Goal: Transaction & Acquisition: Book appointment/travel/reservation

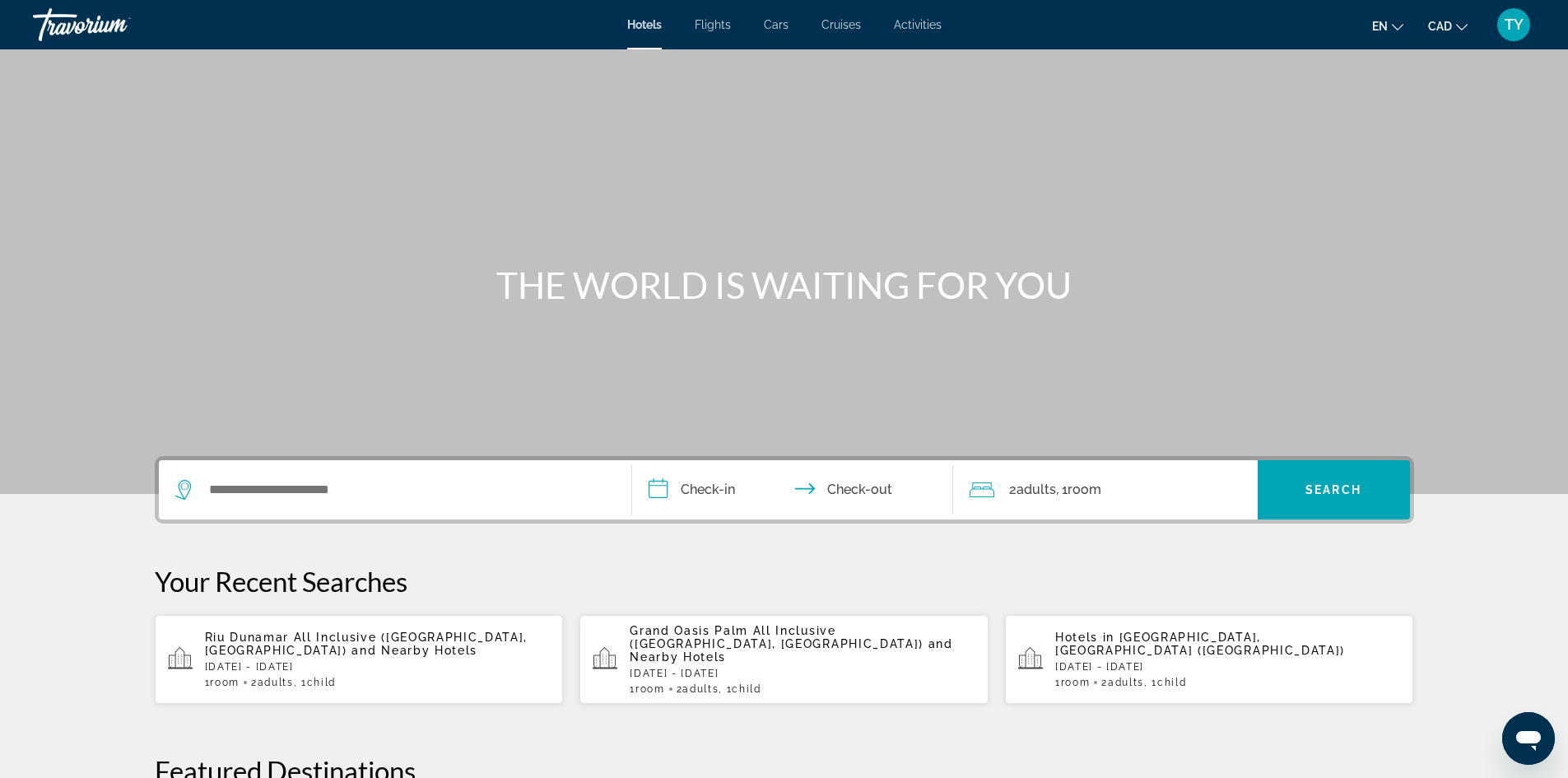
click at [928, 28] on span "Activities" at bounding box center [918, 24] width 48 height 13
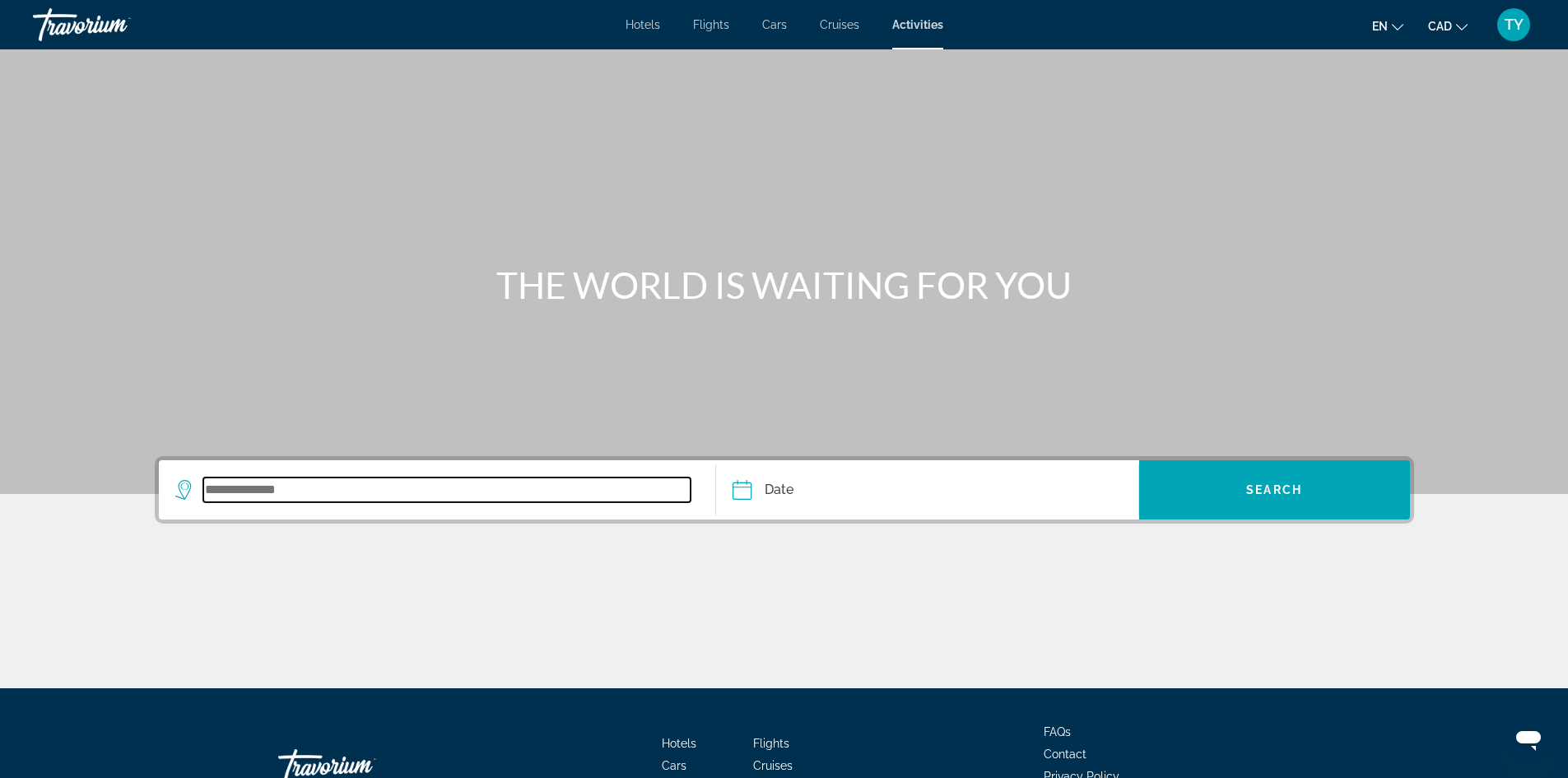
click at [509, 487] on input "Search widget" at bounding box center [447, 490] width 488 height 25
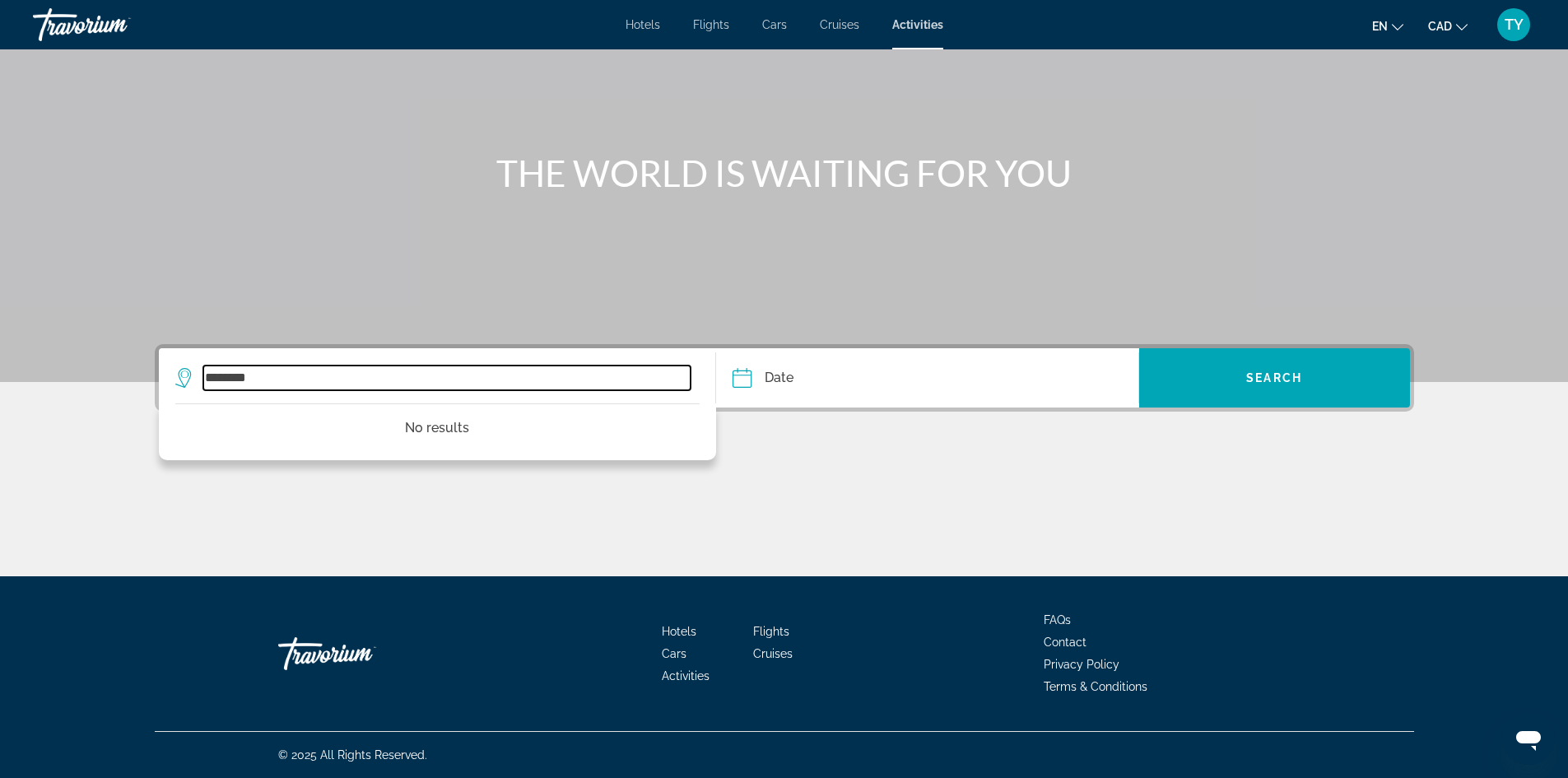
drag, startPoint x: 343, startPoint y: 376, endPoint x: 145, endPoint y: 373, distance: 198.0
click at [145, 373] on div "******** No results Date Sep *** *** *** *** *** *** *** *** *** *** *** *** 20…" at bounding box center [784, 460] width 1325 height 232
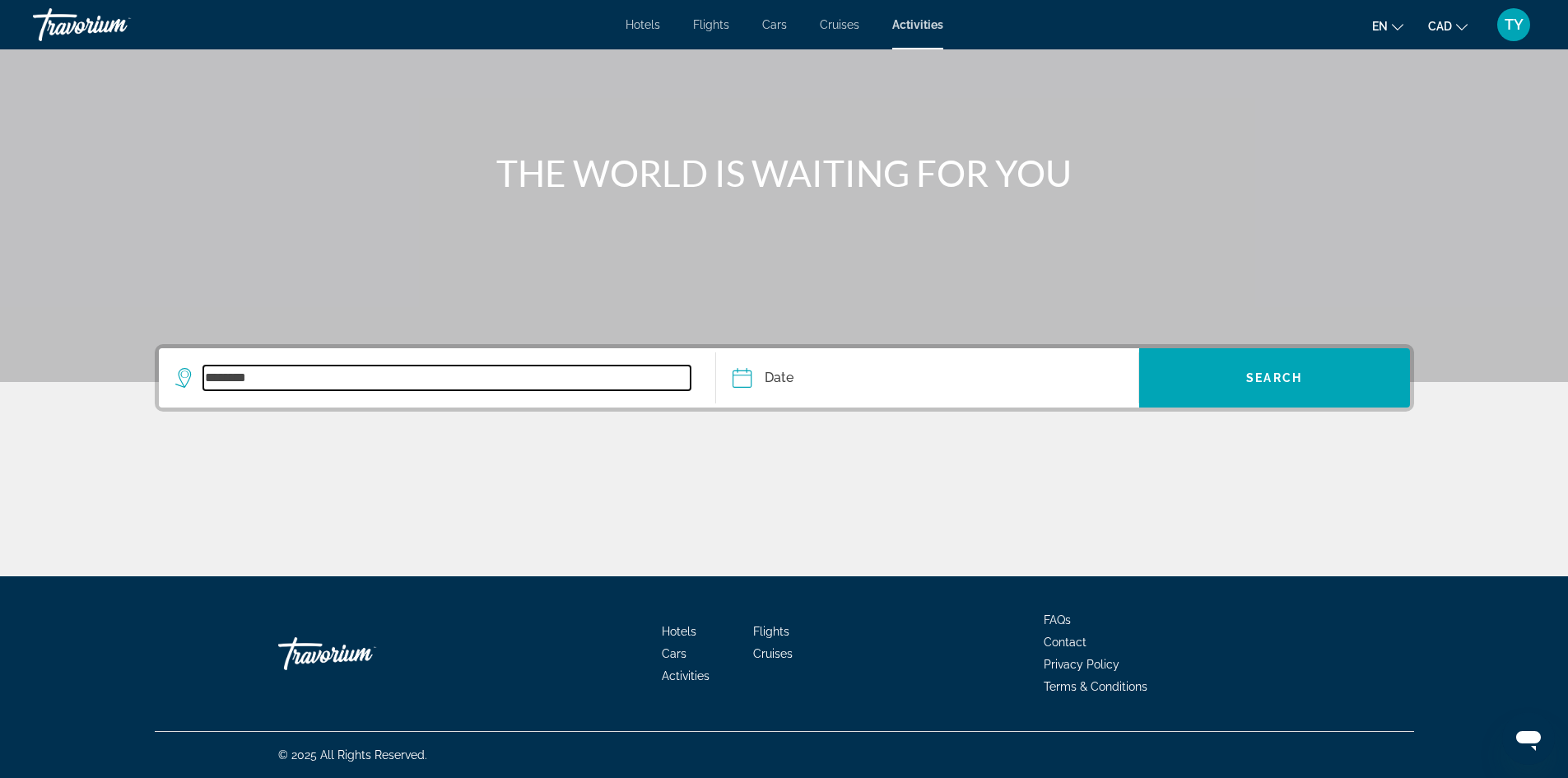
type input "********"
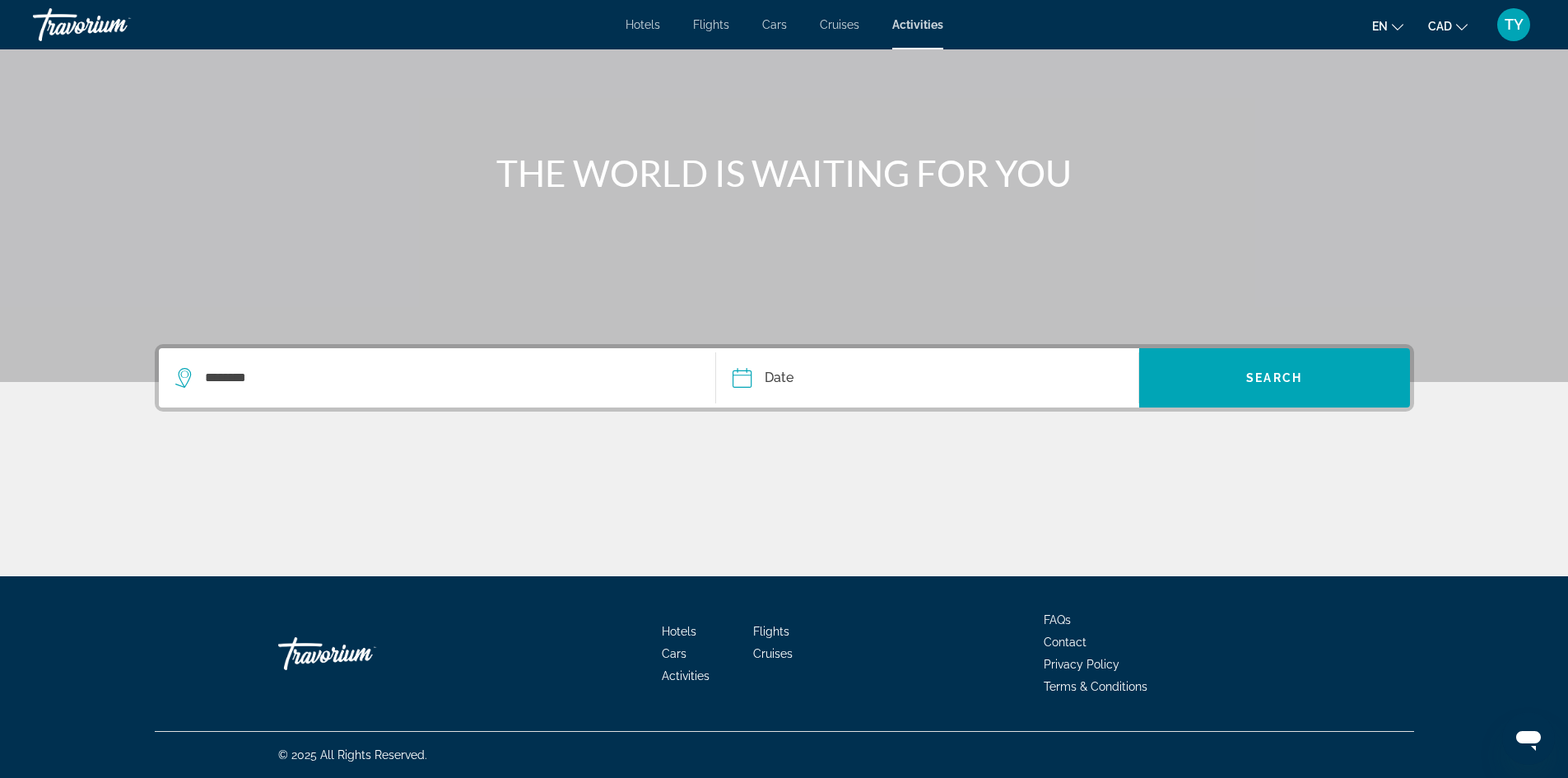
click at [182, 373] on icon "Search widget" at bounding box center [185, 378] width 20 height 20
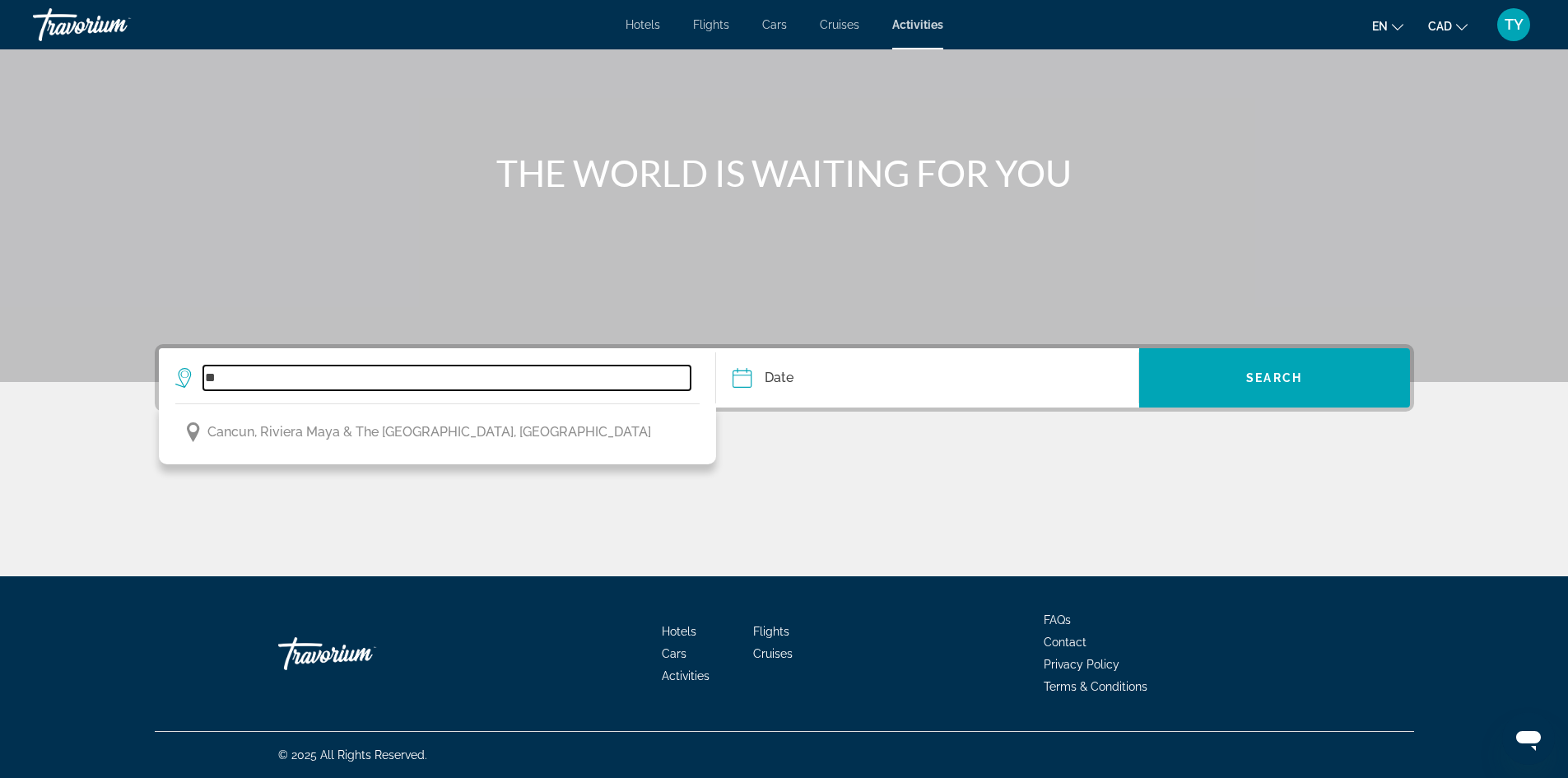
type input "*"
click at [287, 374] on input "**********" at bounding box center [447, 378] width 488 height 25
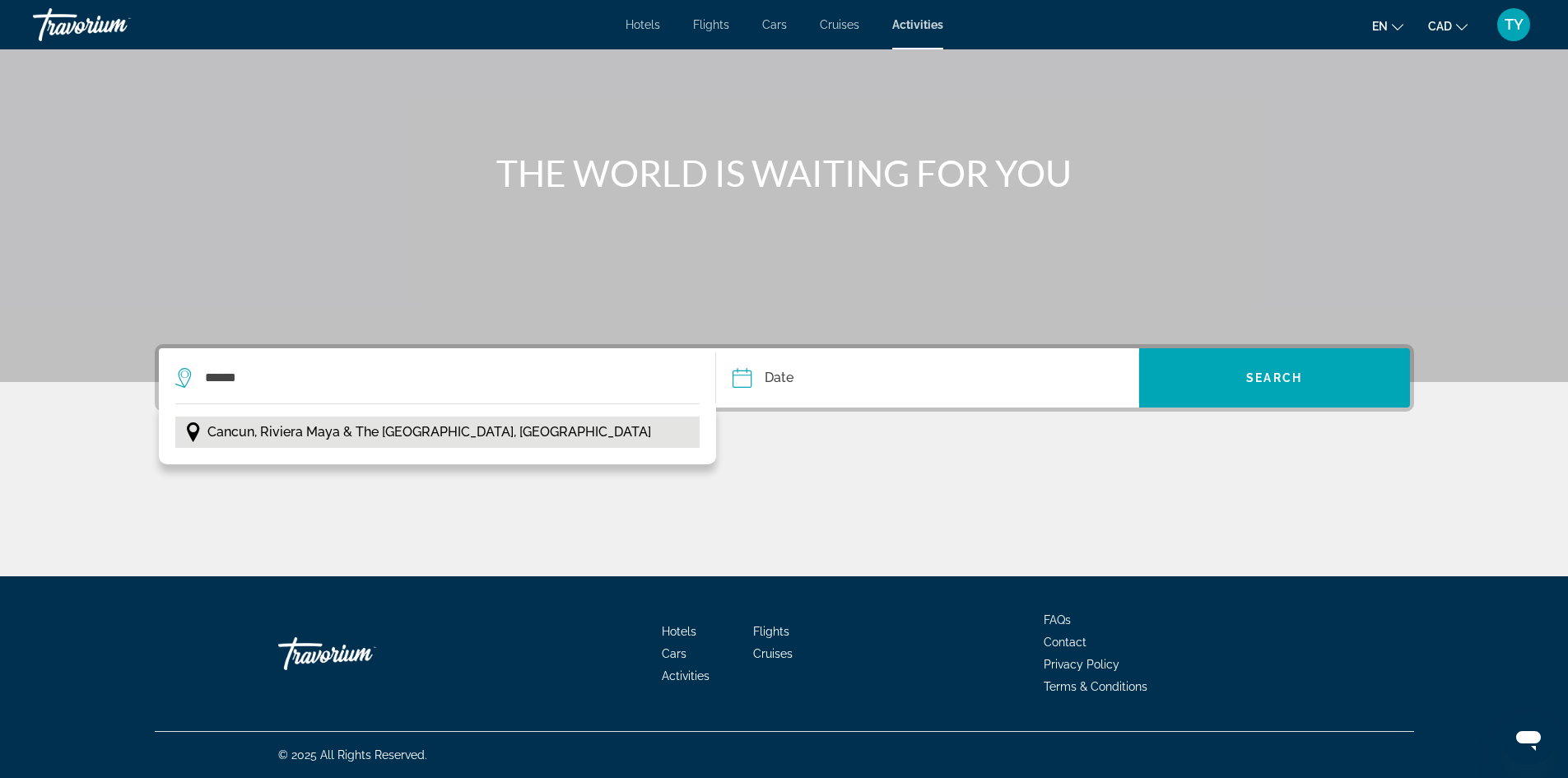
click at [291, 438] on span "Cancun, Riviera Maya & the Yucatan, Mexico" at bounding box center [429, 432] width 443 height 23
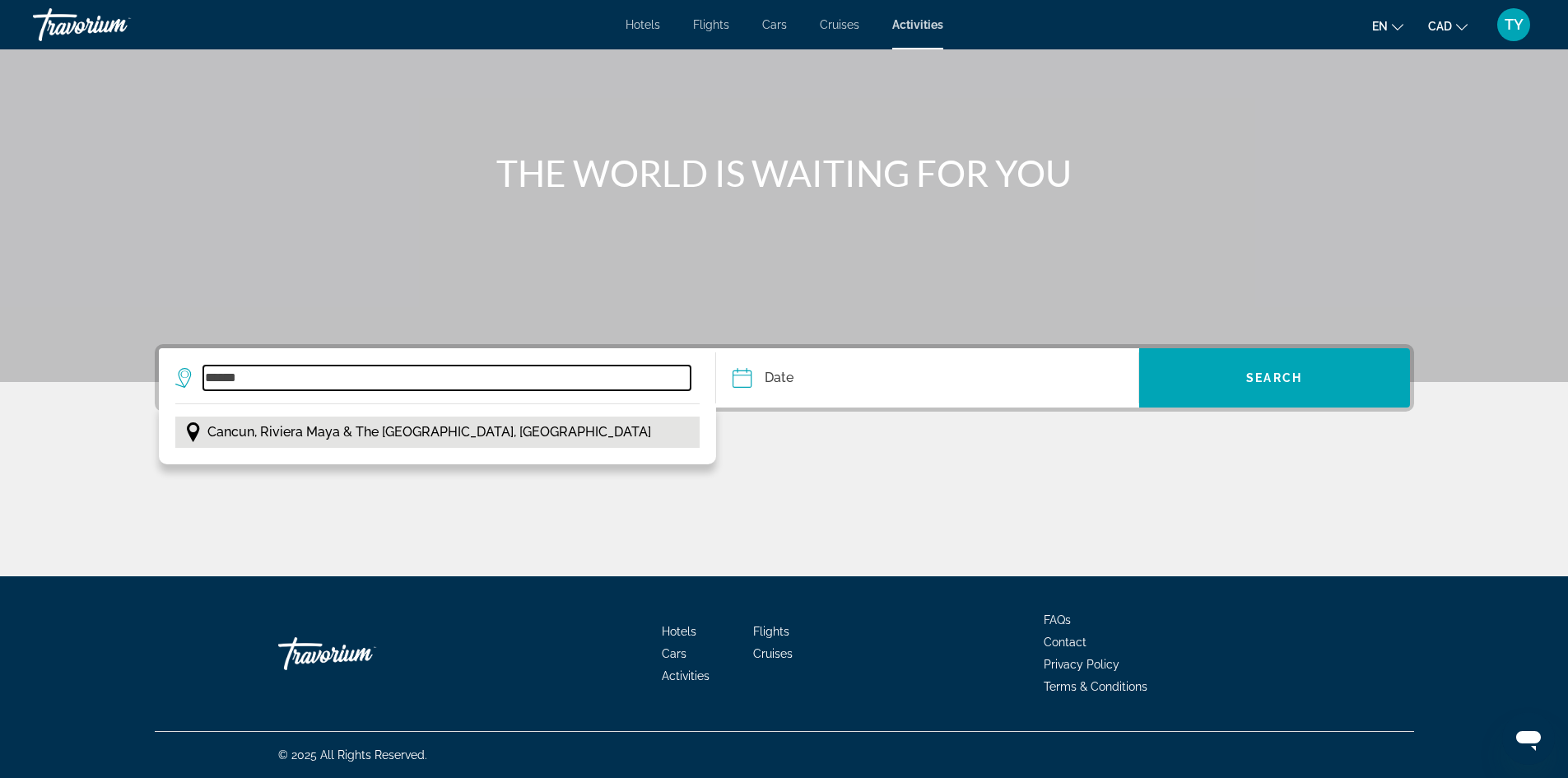
type input "**********"
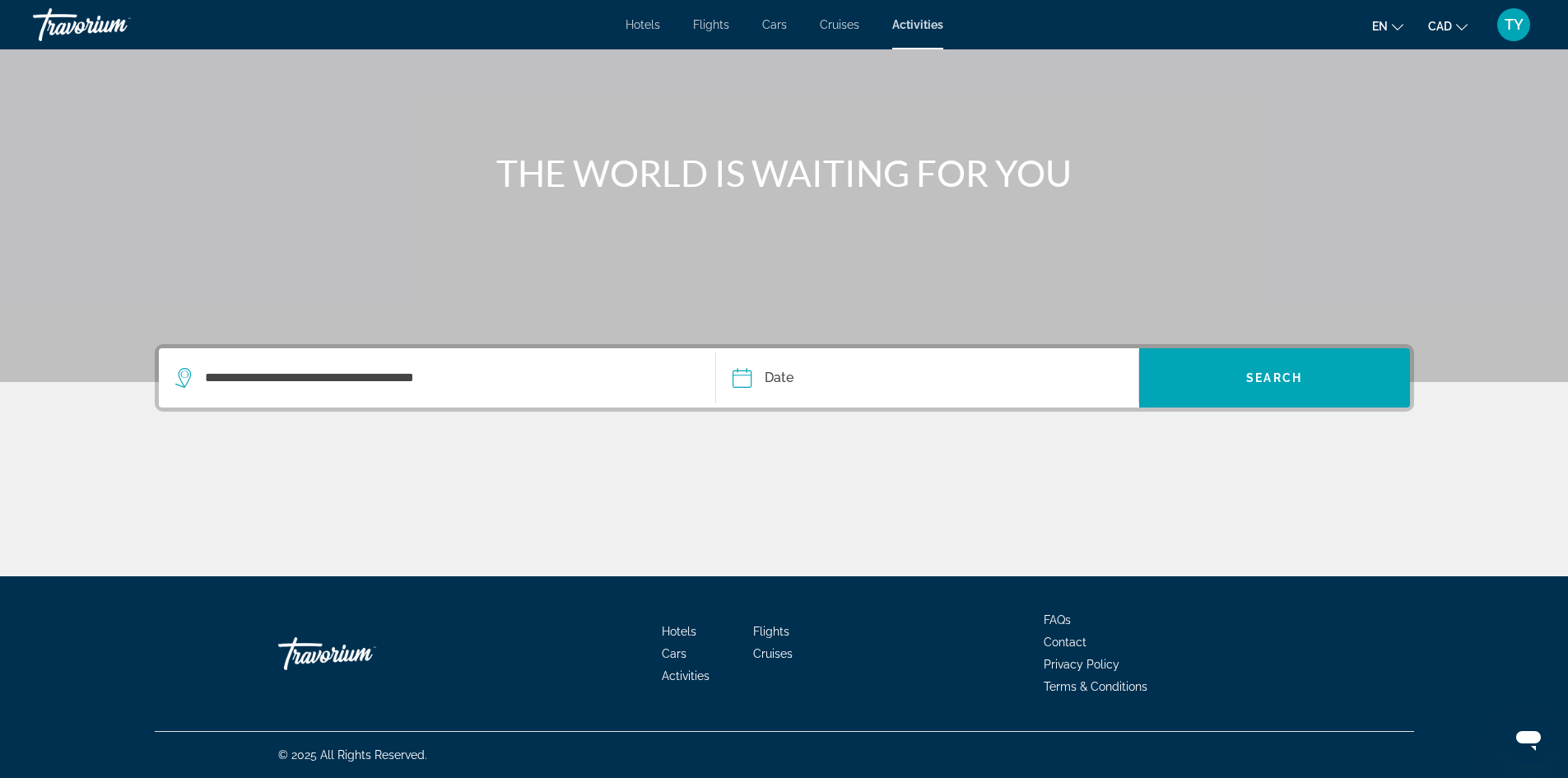
click at [743, 382] on input "Date" at bounding box center [833, 380] width 209 height 64
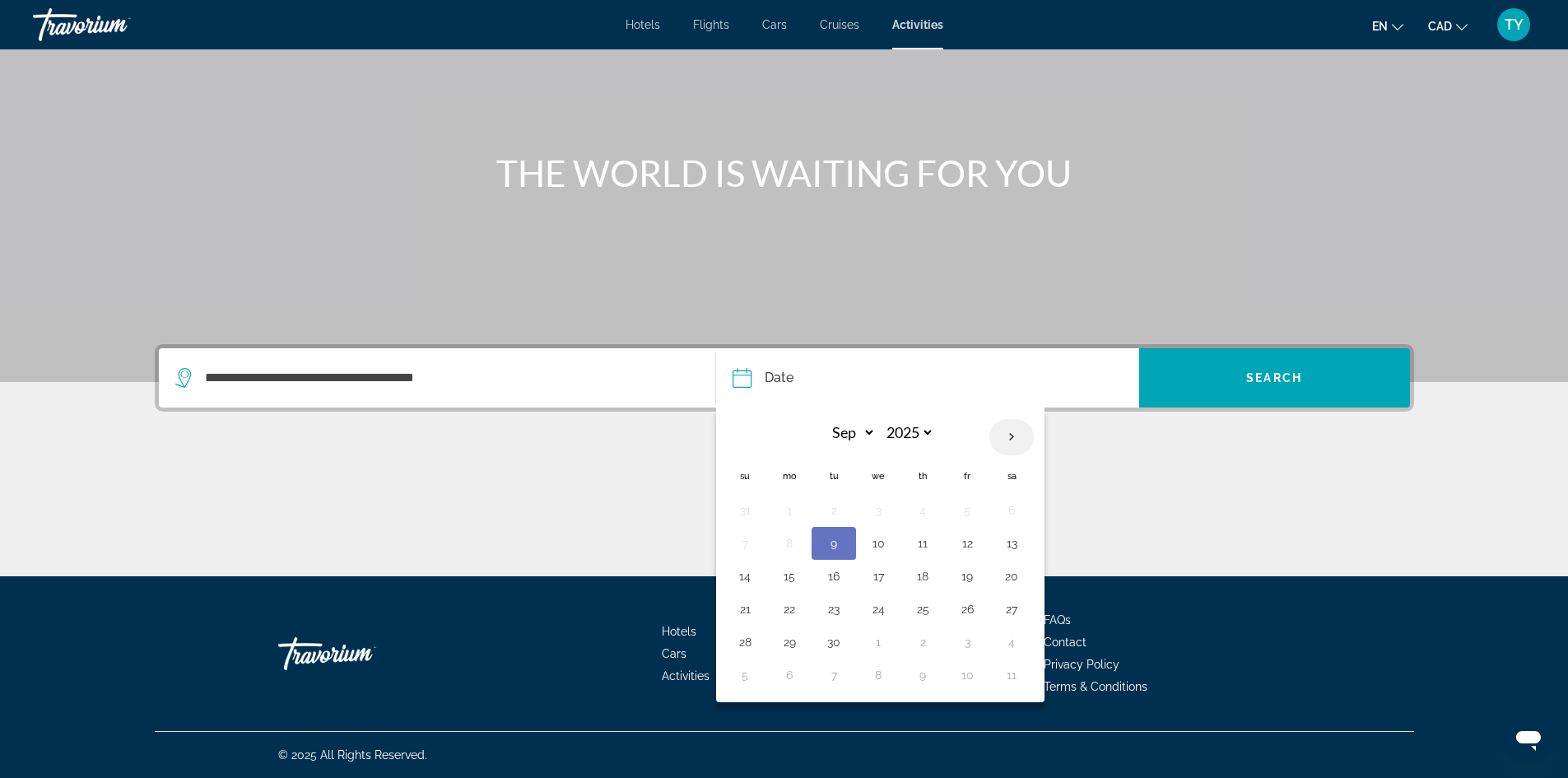
click at [1015, 442] on th "Next month" at bounding box center [1011, 436] width 44 height 36
select select "**"
click at [879, 579] on button "12" at bounding box center [878, 577] width 27 height 23
type input "**********"
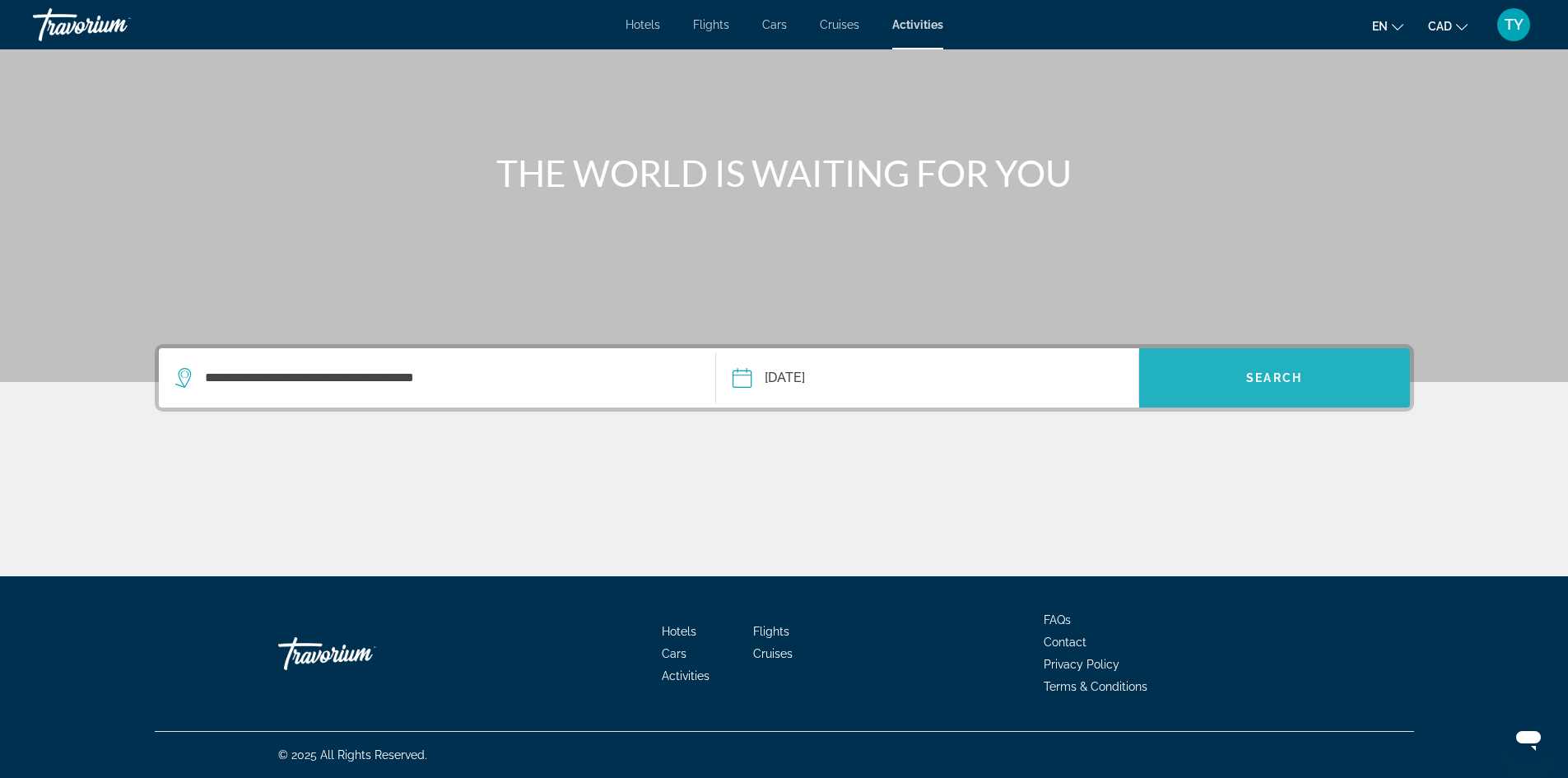
click at [1266, 389] on span "Search widget" at bounding box center [1274, 378] width 270 height 40
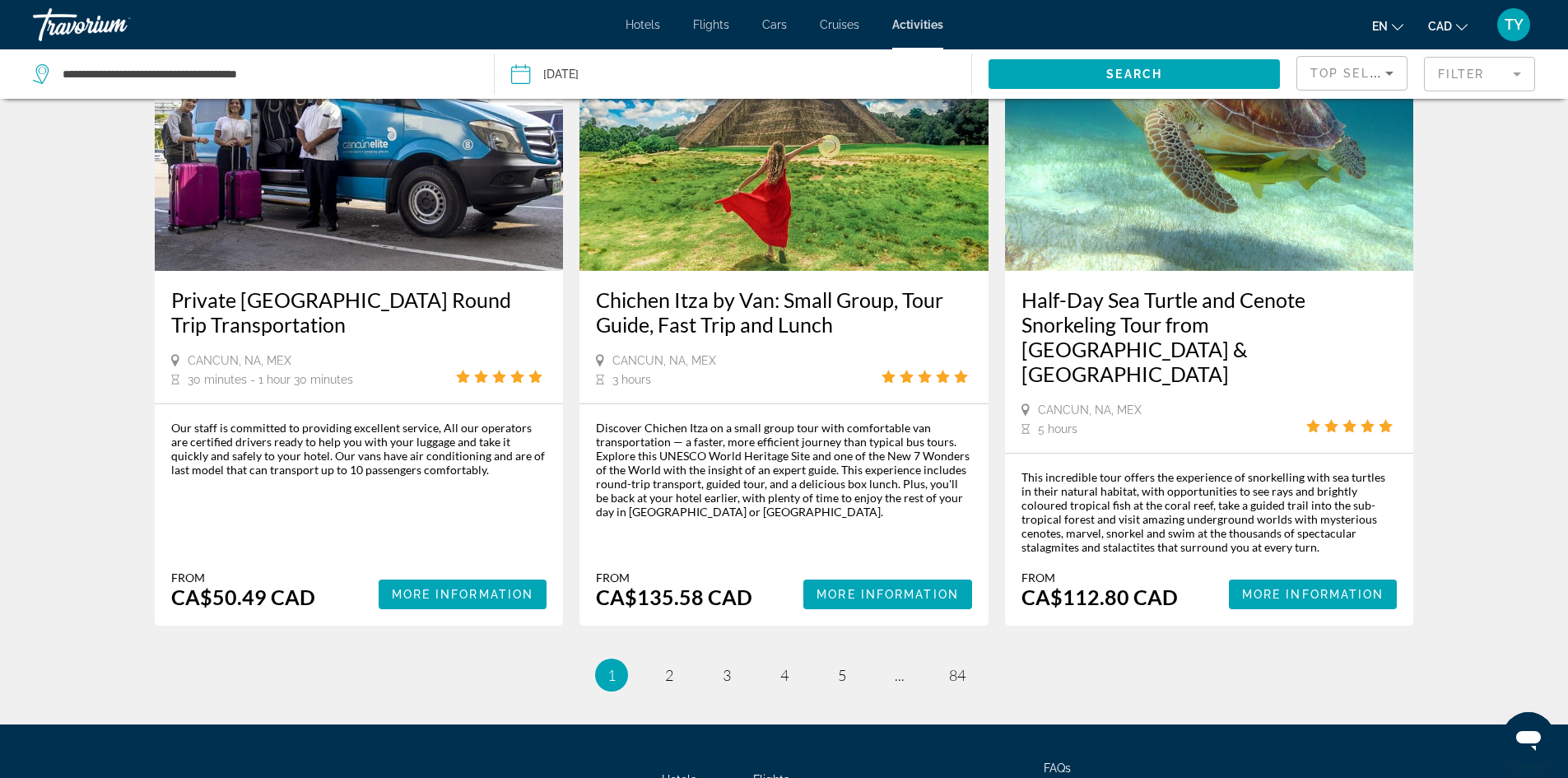
scroll to position [2333, 0]
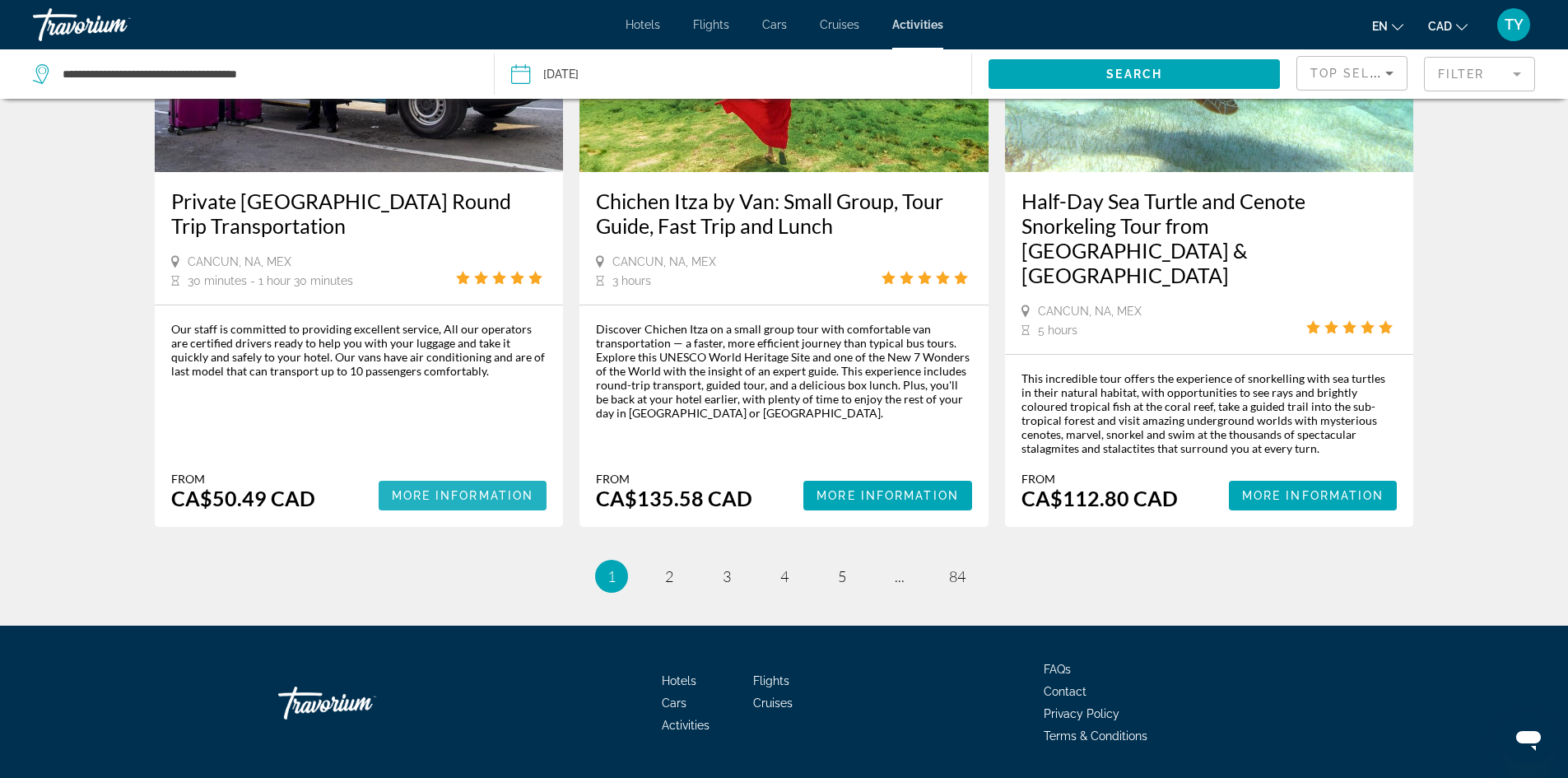
click at [458, 489] on span "More Information" at bounding box center [463, 495] width 143 height 13
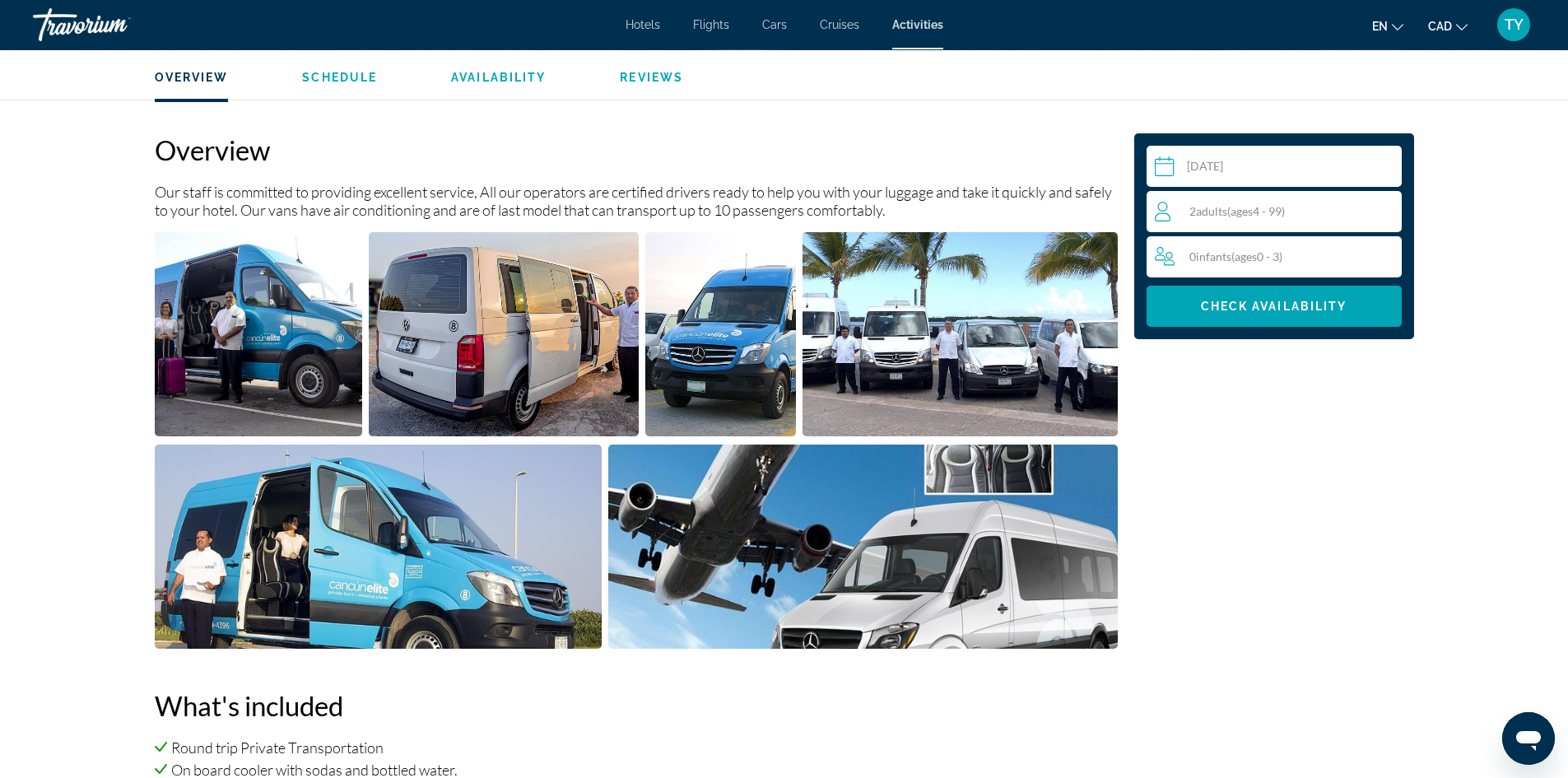
scroll to position [494, 0]
click at [1272, 213] on span "( ages 4 - 99)" at bounding box center [1255, 211] width 58 height 14
click at [1376, 254] on div "0 Infant Infants ( ages 0 - 3) min : 0, max : 2" at bounding box center [1278, 257] width 247 height 27
click at [1385, 256] on icon "Increment infants" at bounding box center [1385, 255] width 15 height 15
click at [1388, 255] on icon "Increment infants" at bounding box center [1385, 255] width 15 height 15
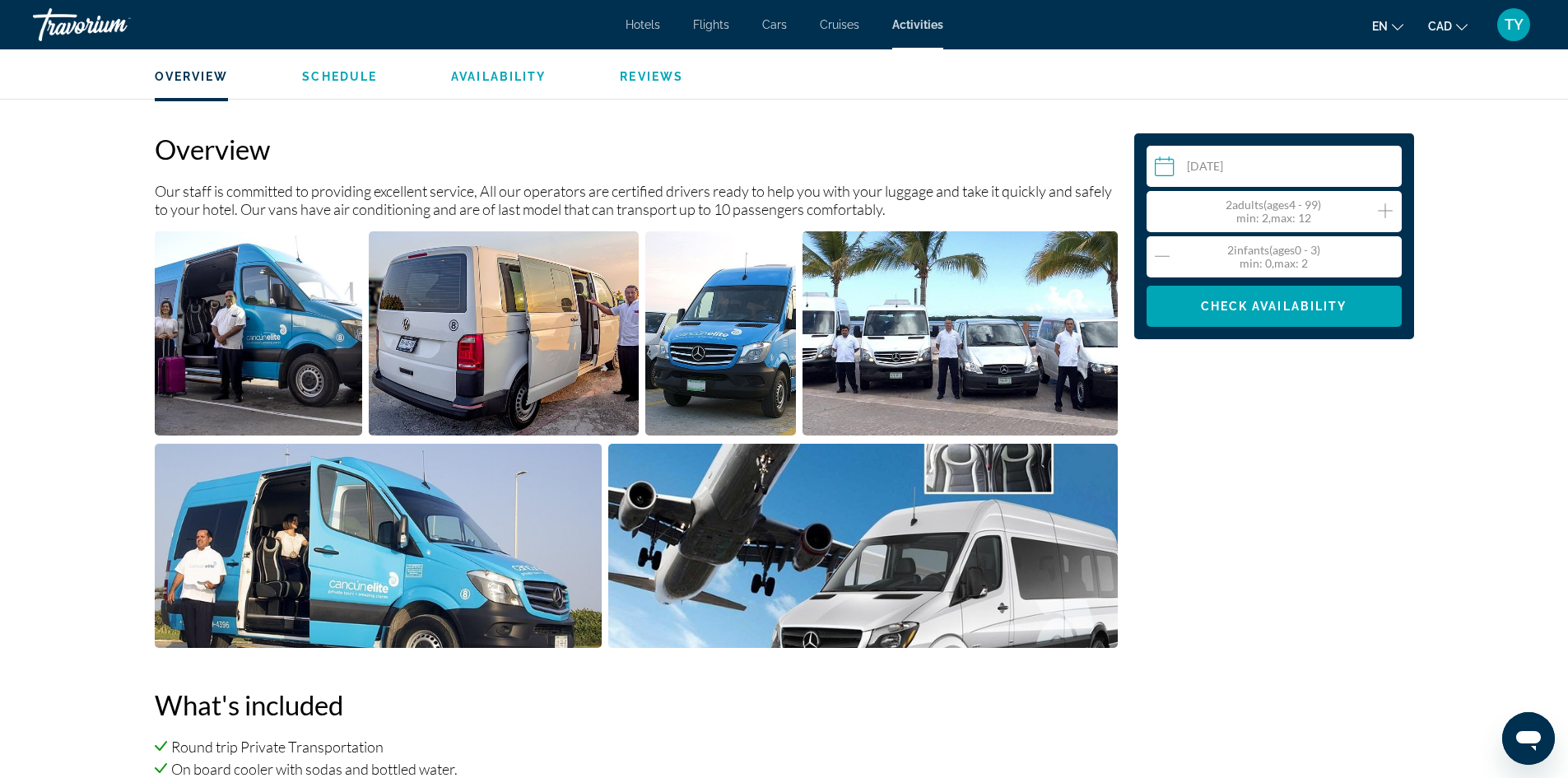
click at [1158, 251] on icon "Decrement infants" at bounding box center [1162, 255] width 15 height 20
click at [1272, 257] on div "min : 0, max : 2" at bounding box center [1273, 263] width 88 height 13
click at [1384, 255] on icon "Increment infants" at bounding box center [1385, 255] width 15 height 15
click at [1178, 251] on div "2 Infant Infants ( ages 0 - 3) min : 0, max : 2" at bounding box center [1278, 257] width 247 height 27
click at [1171, 255] on div "2 Infant Infants ( ages 0 - 3) min : 0, max : 2" at bounding box center [1278, 257] width 247 height 27
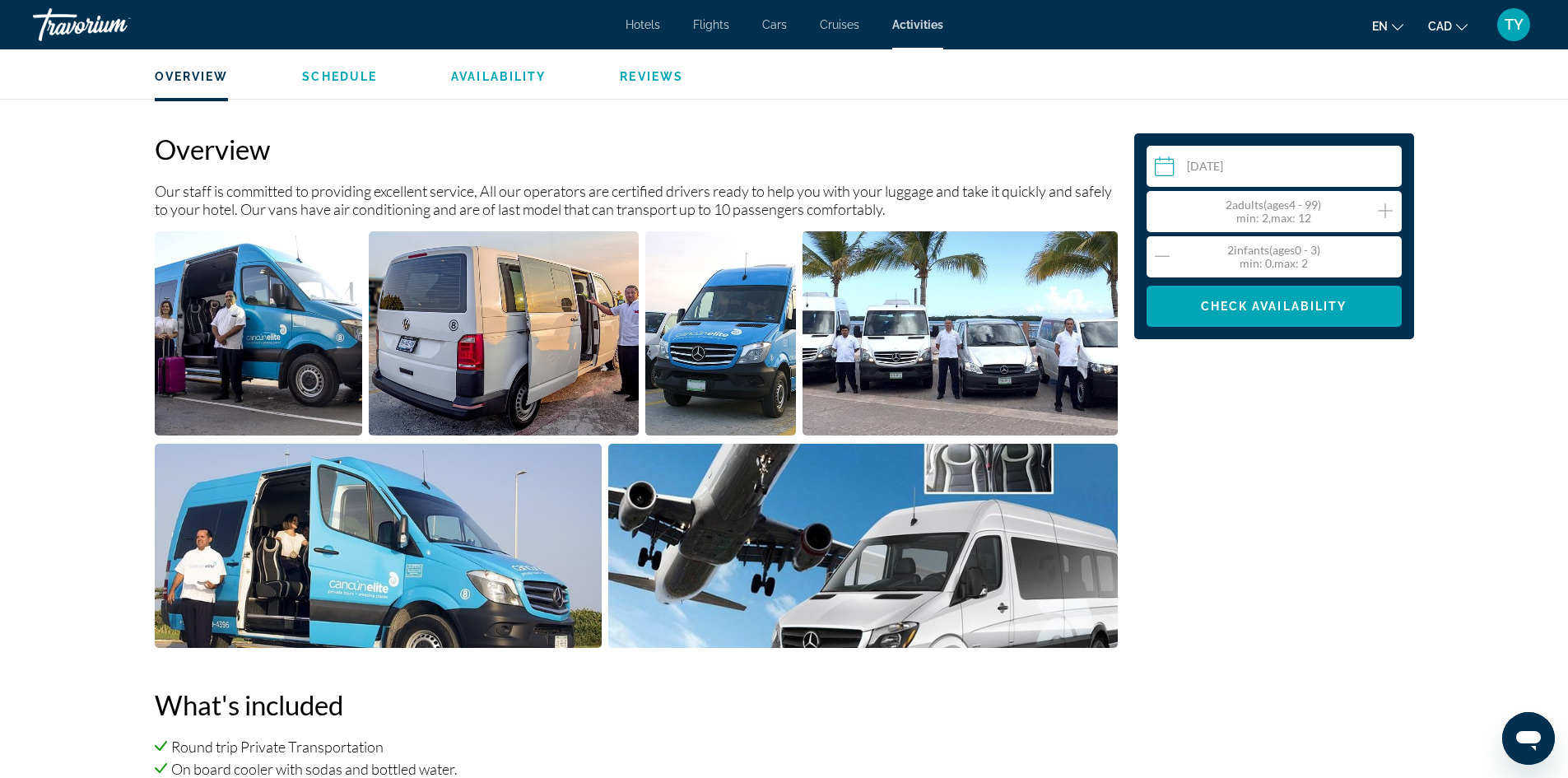
click at [1162, 256] on icon "Decrement infants" at bounding box center [1162, 255] width 15 height 1
click at [1380, 210] on icon "Increment adults" at bounding box center [1384, 210] width 15 height 15
click at [1159, 256] on icon "Decrement infants" at bounding box center [1162, 255] width 15 height 1
click at [1321, 307] on span "Check Availability" at bounding box center [1274, 306] width 146 height 13
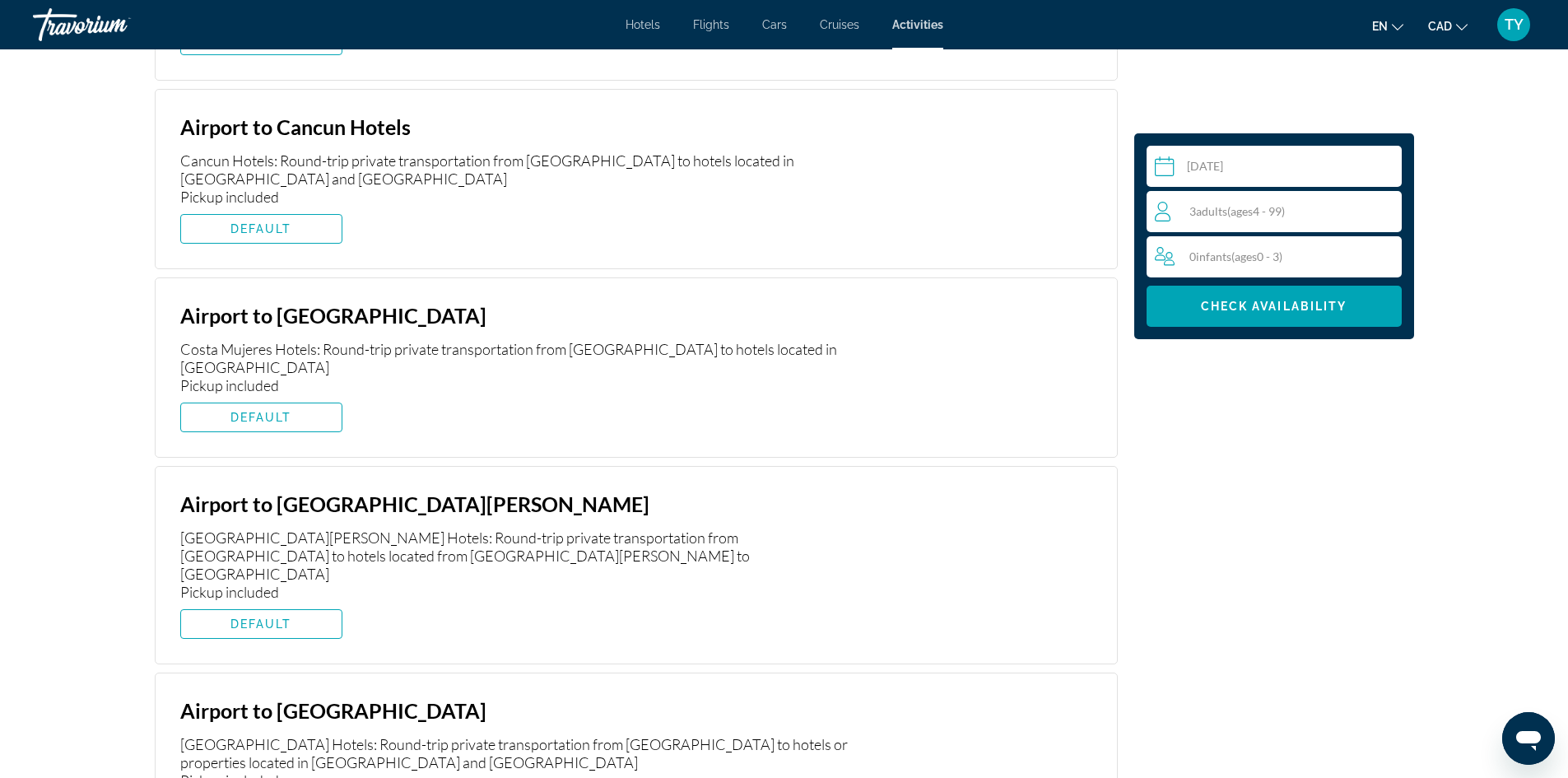
scroll to position [2261, 0]
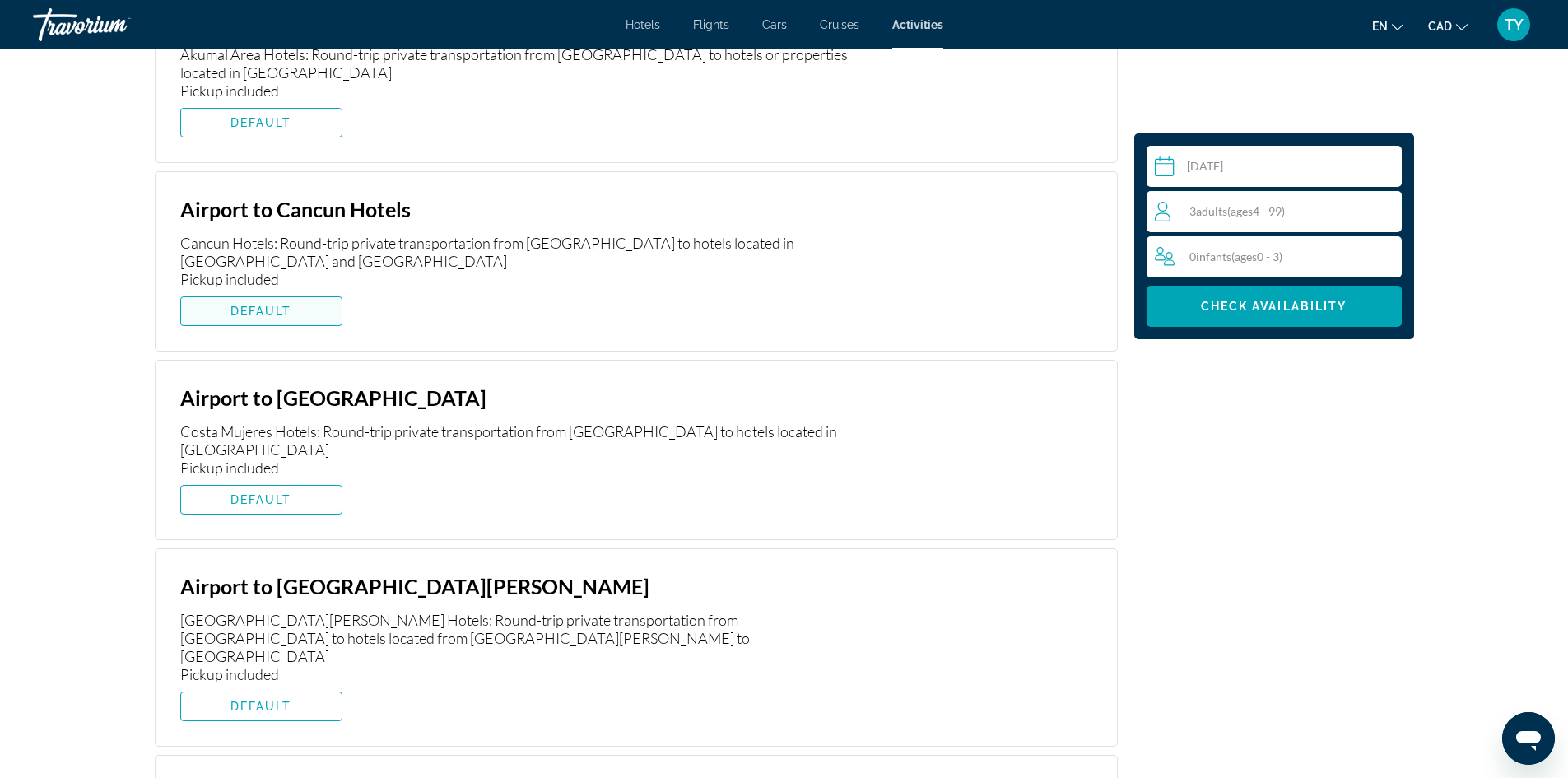
click at [295, 310] on span "Main content" at bounding box center [261, 310] width 161 height 40
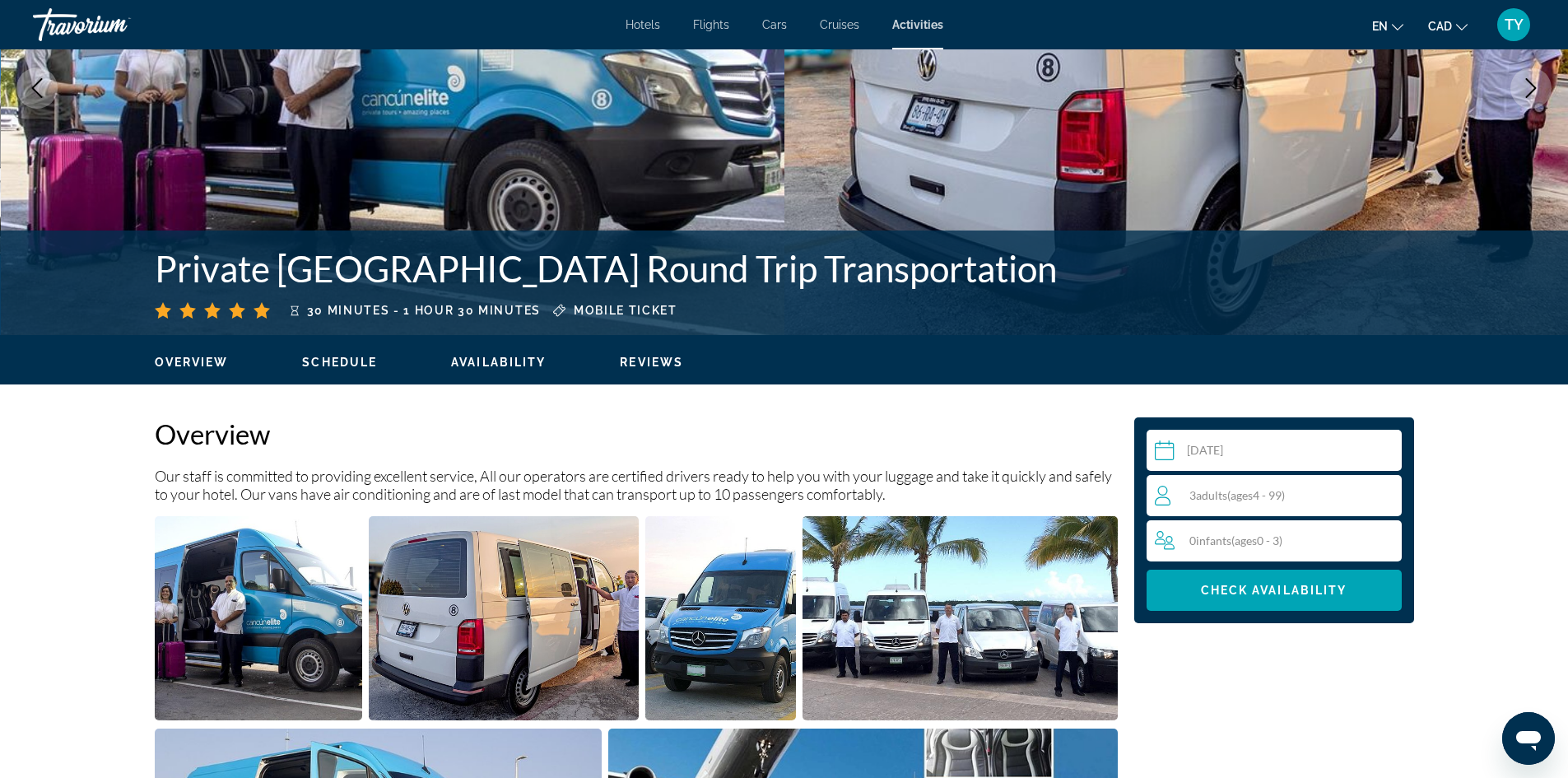
scroll to position [203, 0]
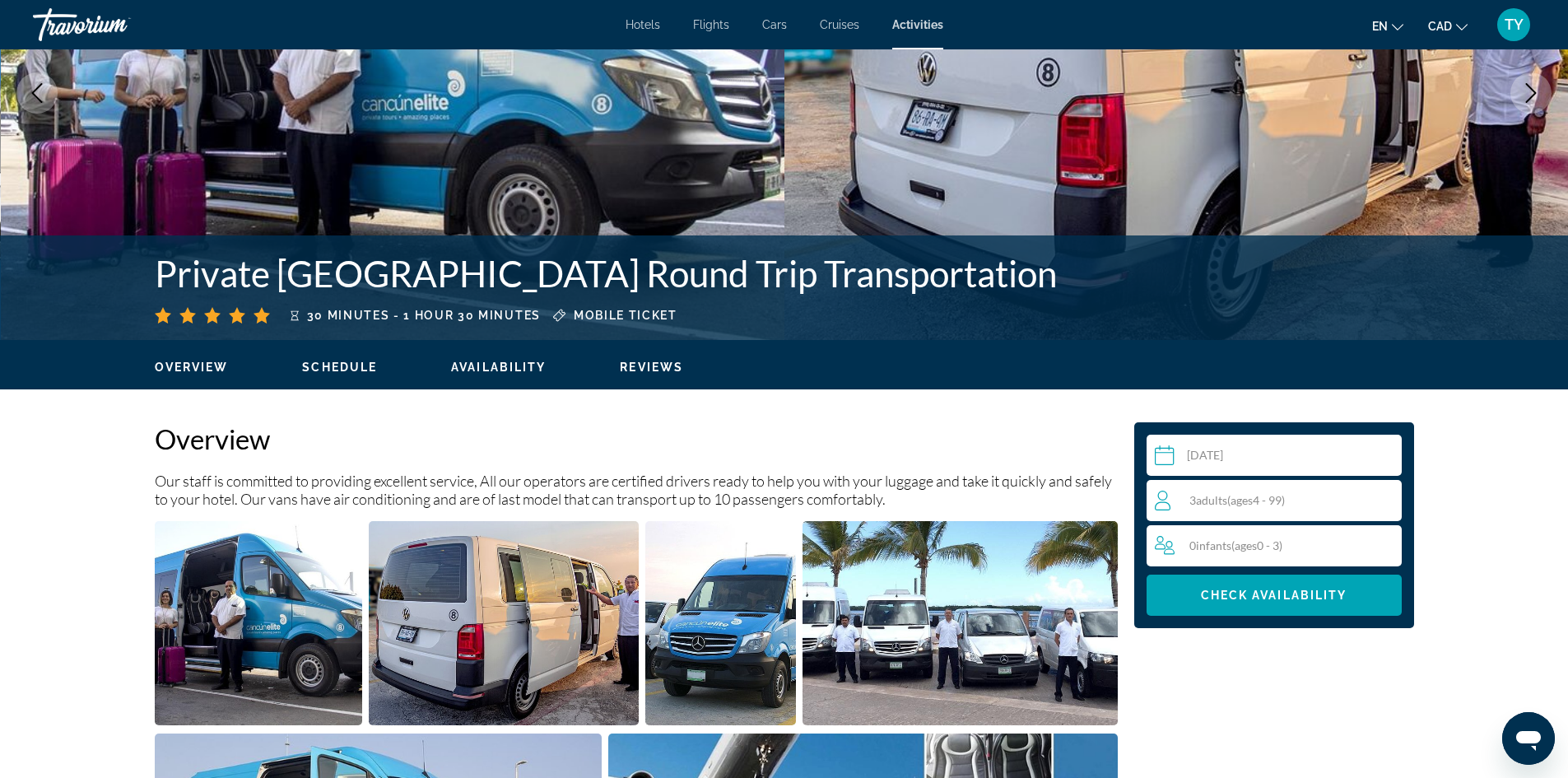
click at [480, 371] on span "Availability" at bounding box center [498, 366] width 95 height 13
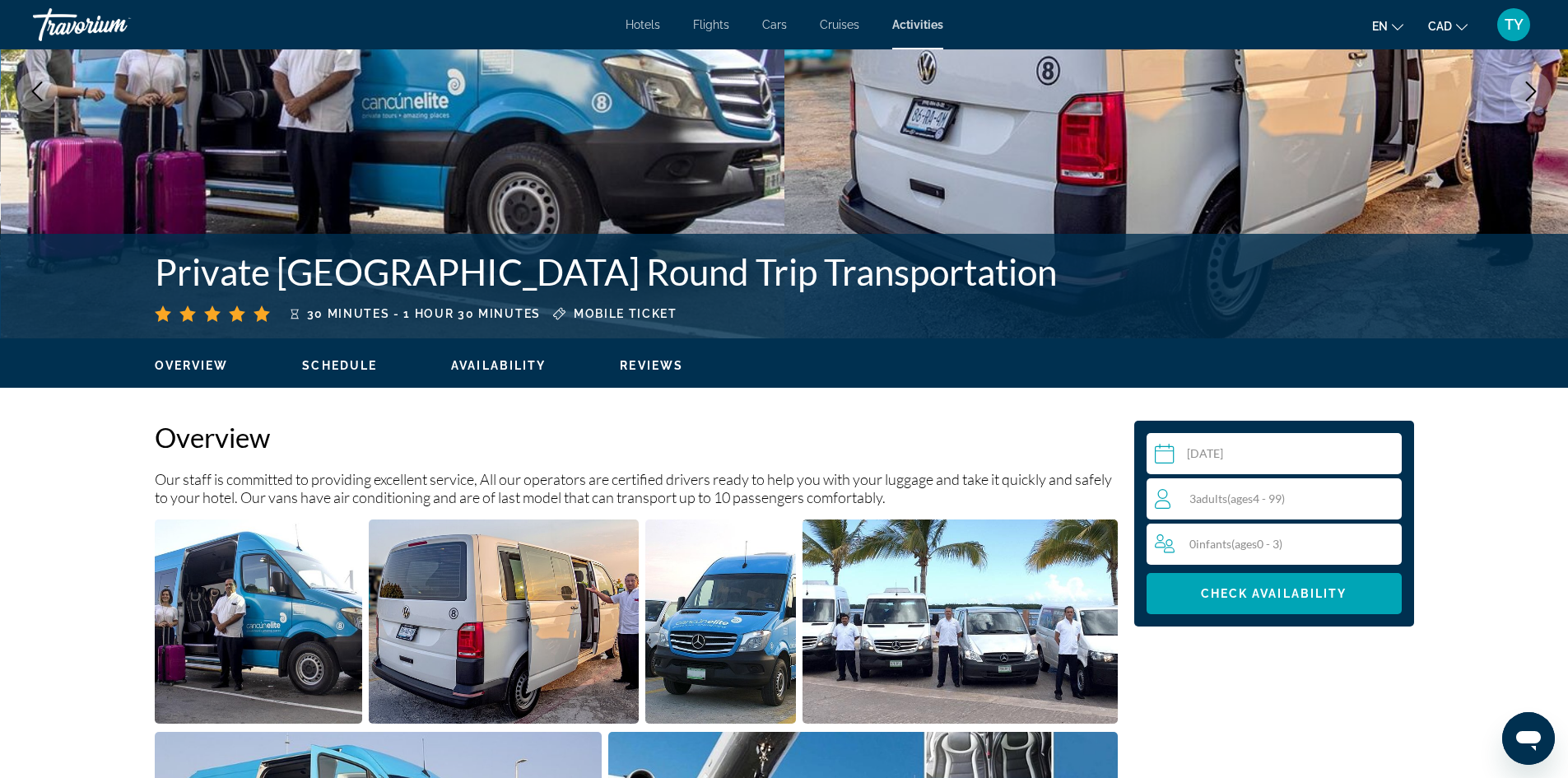
scroll to position [195, 0]
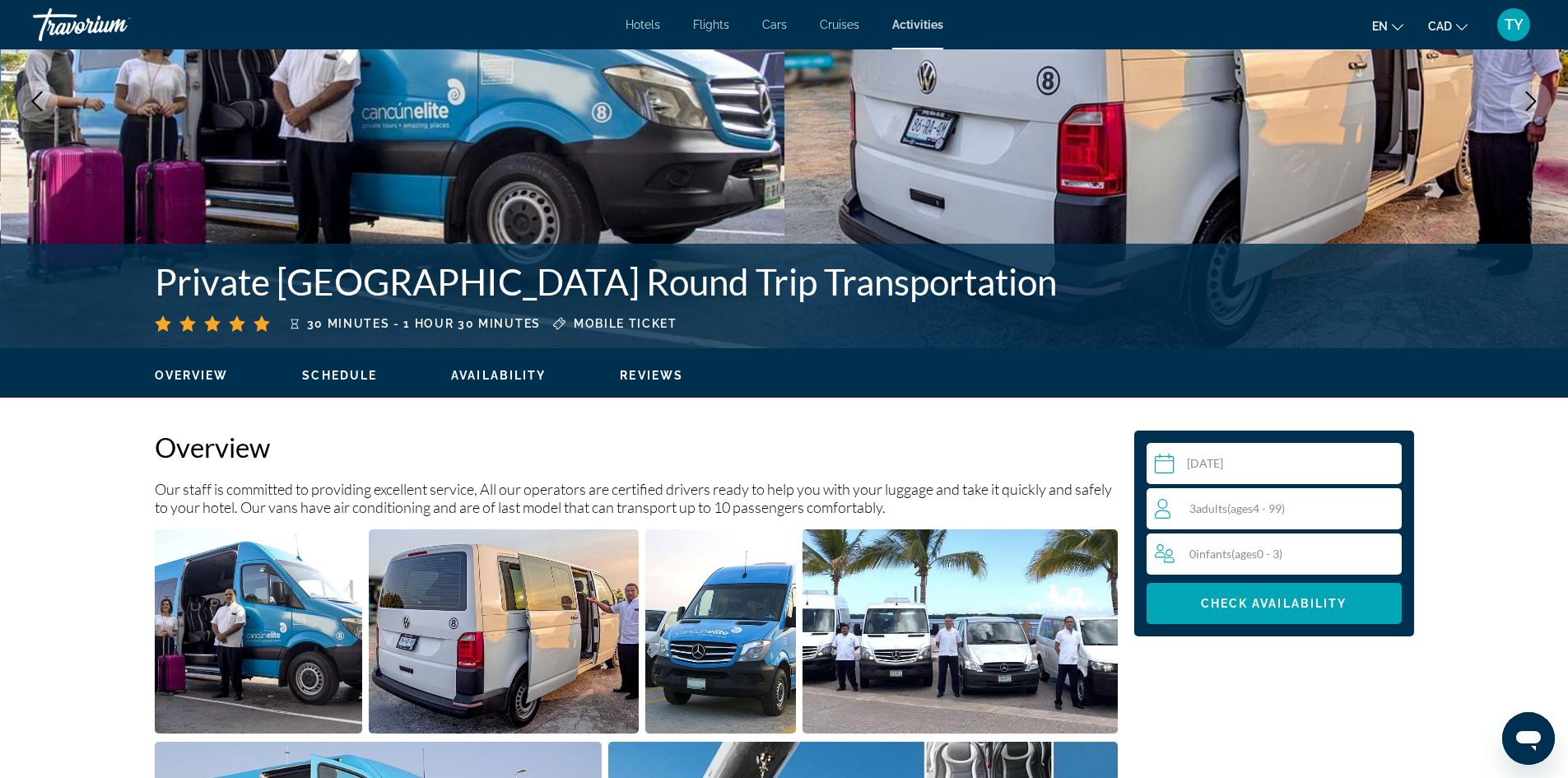
click at [351, 381] on span "Schedule" at bounding box center [340, 375] width 74 height 13
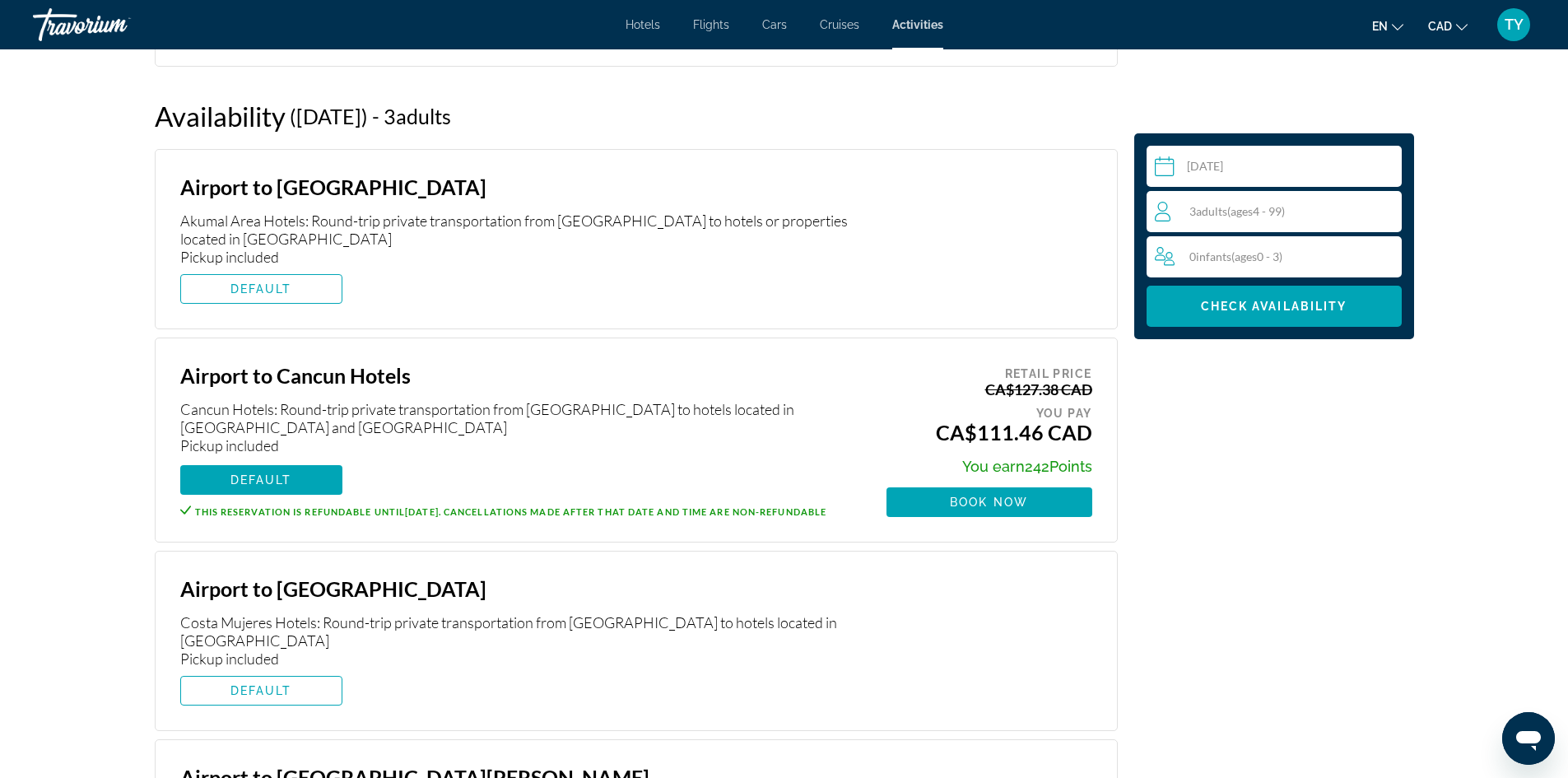
scroll to position [2134, 0]
